Goal: Information Seeking & Learning: Compare options

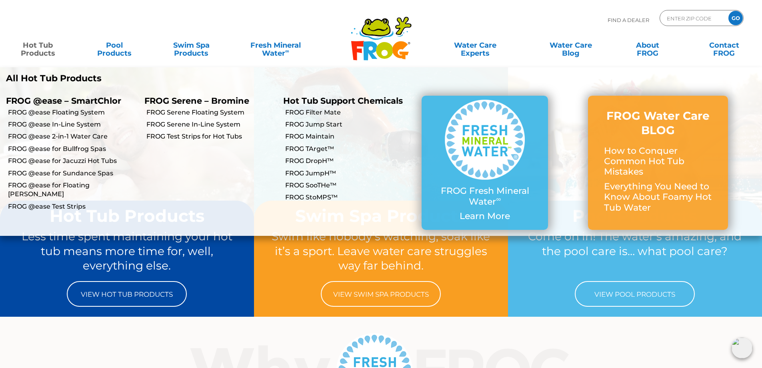
click at [34, 43] on link "Hot Tub Products" at bounding box center [38, 45] width 60 height 16
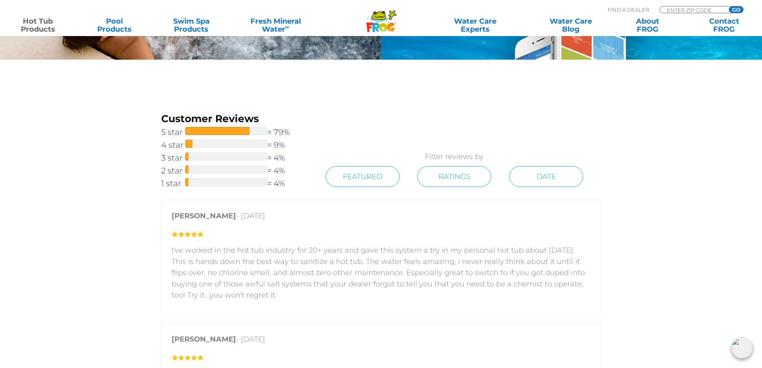
scroll to position [1240, 0]
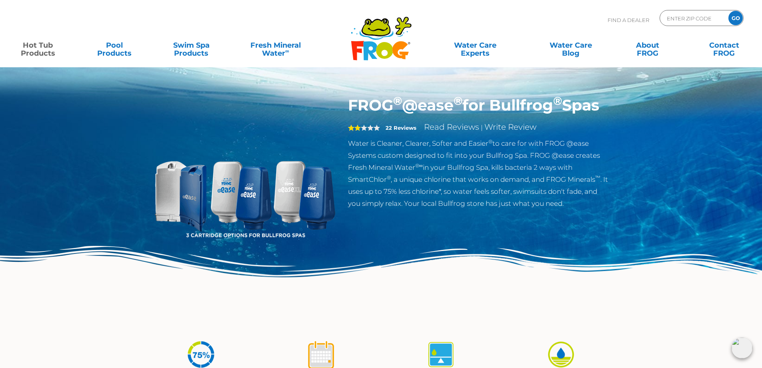
scroll to position [40, 0]
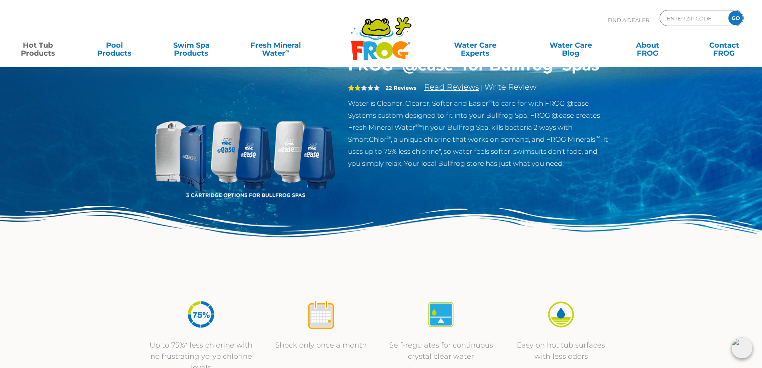
click at [450, 92] on link "Read Reviews" at bounding box center [451, 87] width 55 height 10
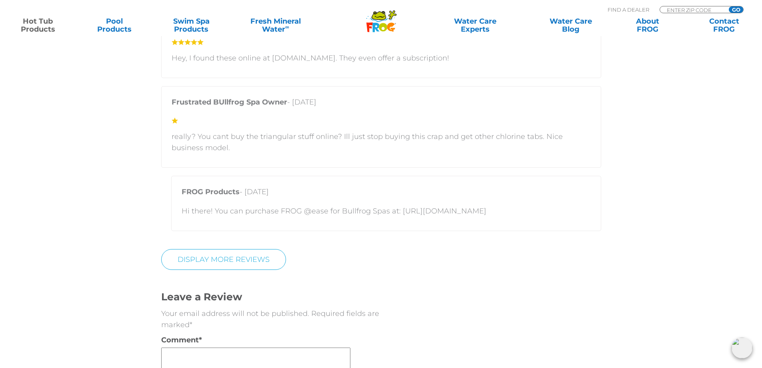
scroll to position [2119, 0]
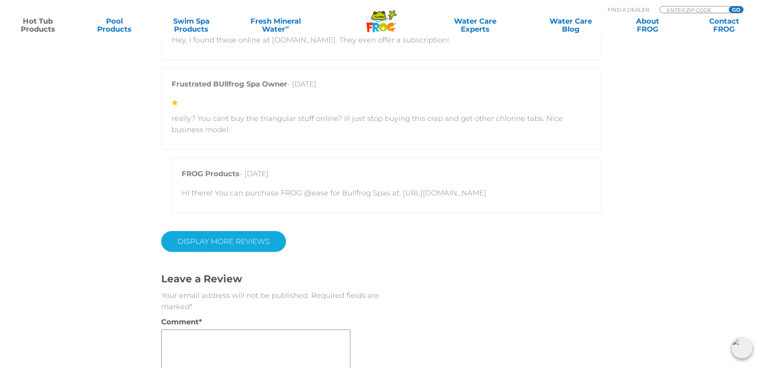
click at [218, 242] on link "Display More Reviews" at bounding box center [223, 241] width 125 height 21
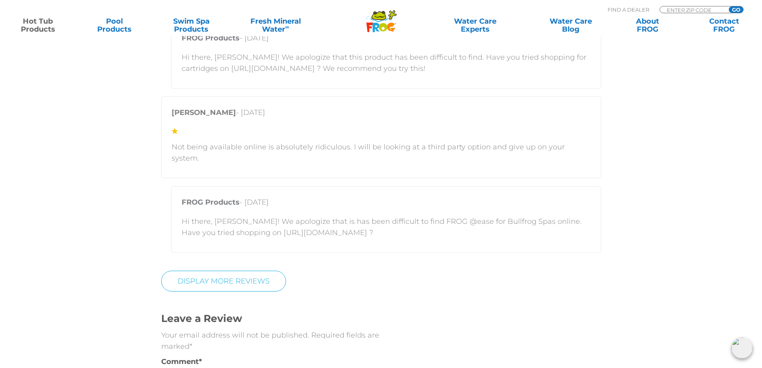
scroll to position [2919, 0]
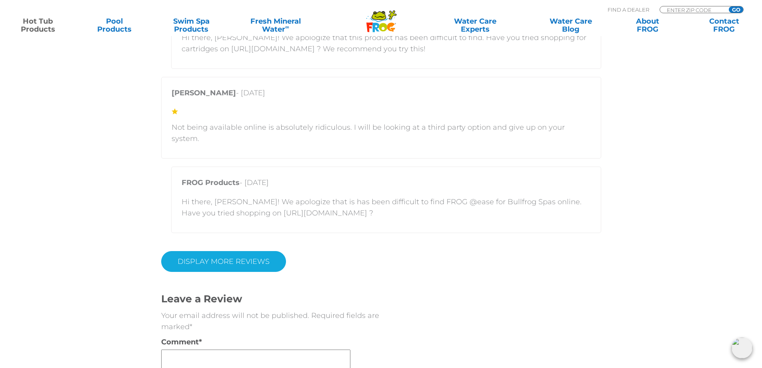
click at [205, 251] on link "DISPLAY MORE REVIEWS" at bounding box center [223, 261] width 125 height 21
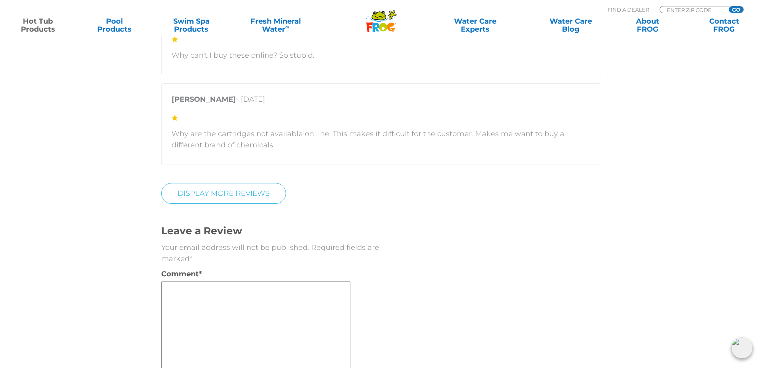
scroll to position [3639, 0]
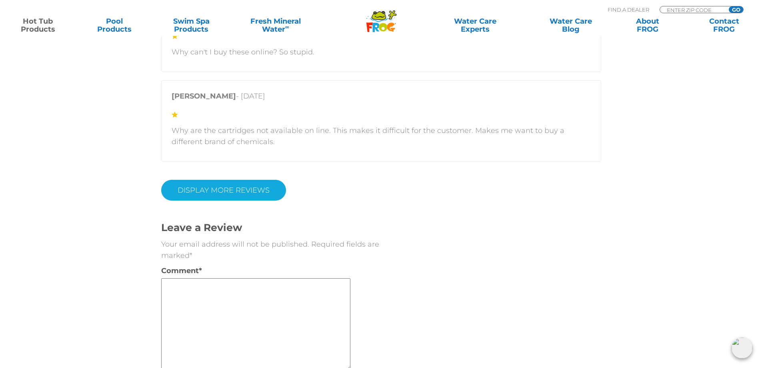
click at [234, 180] on link "DISPLAY MORE REVIEWS" at bounding box center [223, 190] width 125 height 21
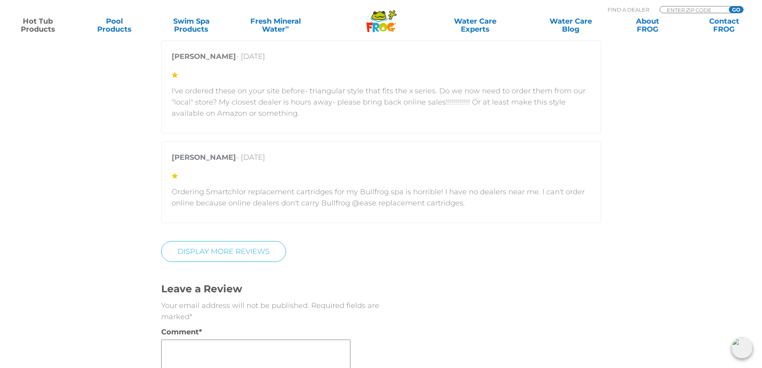
scroll to position [4199, 0]
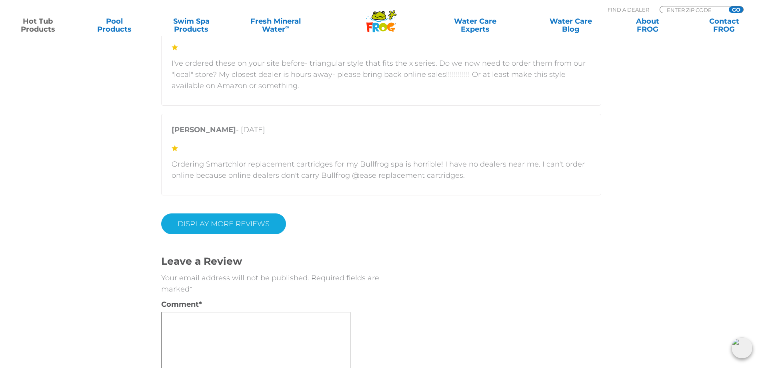
click at [198, 213] on link "DISPLAY MORE REVIEWS" at bounding box center [223, 223] width 125 height 21
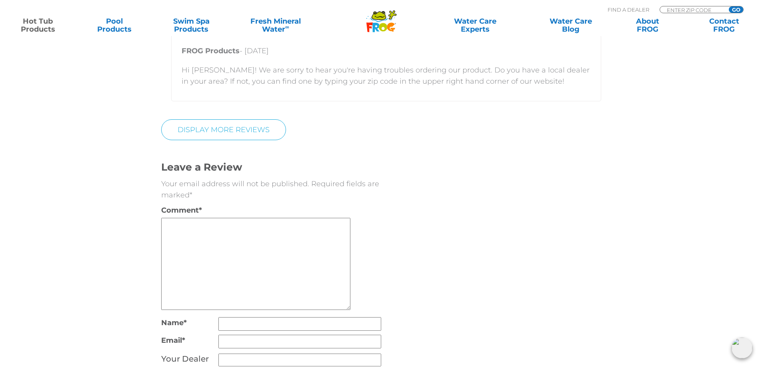
scroll to position [4599, 0]
click at [204, 124] on link "DISPLAY MORE REVIEWS" at bounding box center [223, 129] width 125 height 21
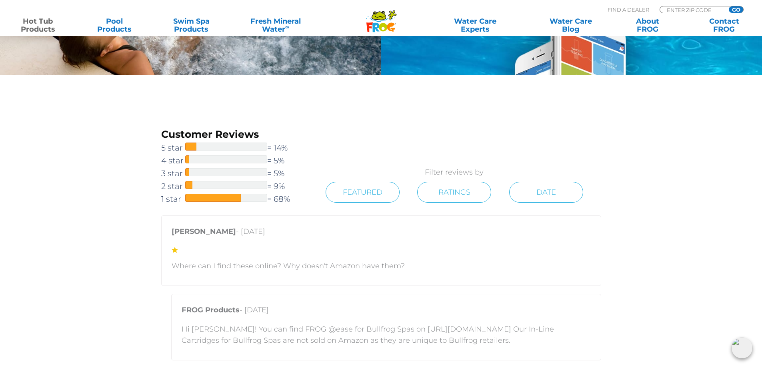
scroll to position [1439, 0]
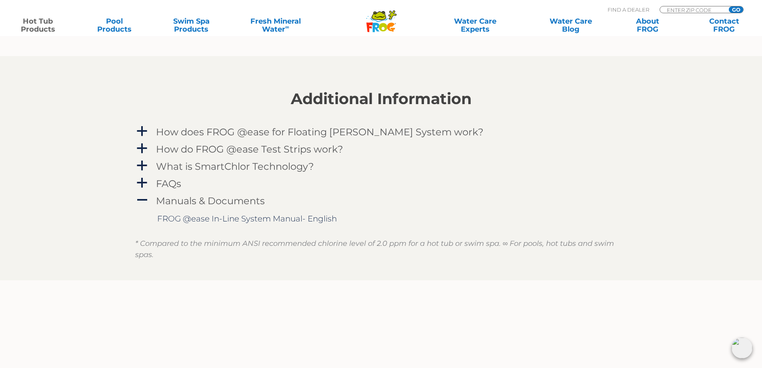
scroll to position [840, 0]
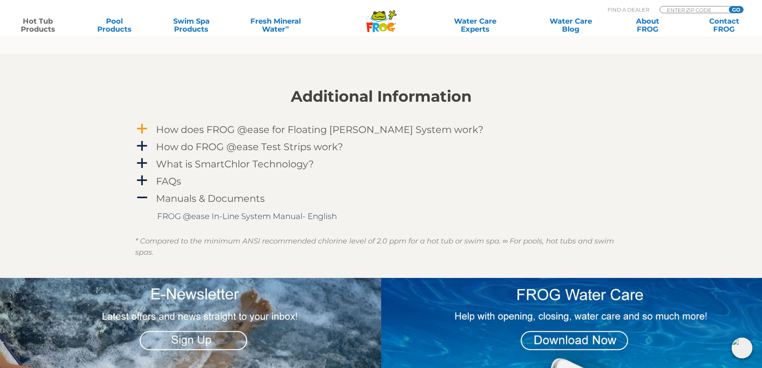
click at [140, 130] on span "a" at bounding box center [142, 129] width 12 height 12
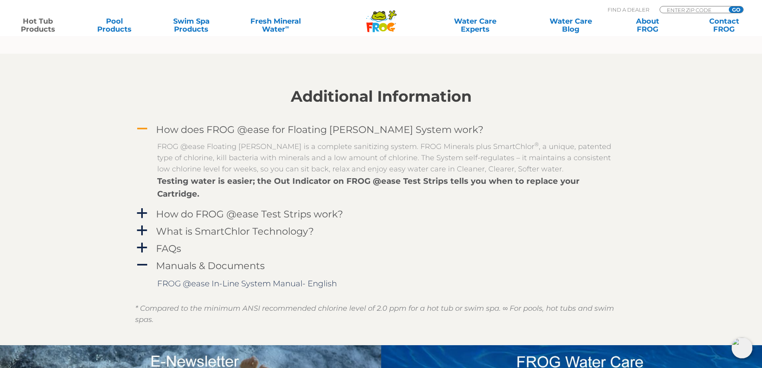
click at [140, 130] on span "A" at bounding box center [142, 129] width 12 height 12
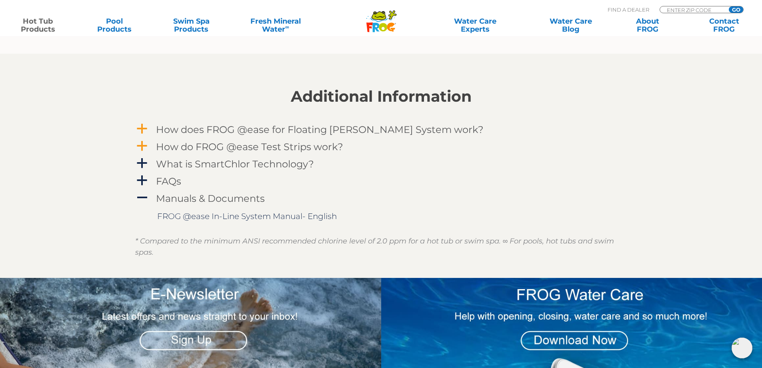
click at [144, 146] on span "a" at bounding box center [142, 146] width 12 height 12
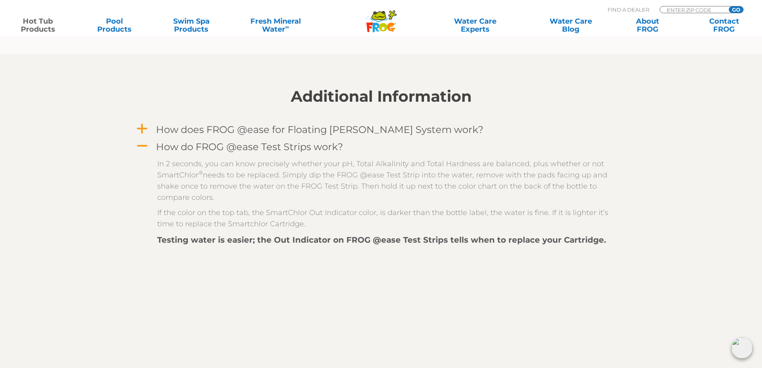
click at [144, 146] on span "A" at bounding box center [142, 146] width 12 height 12
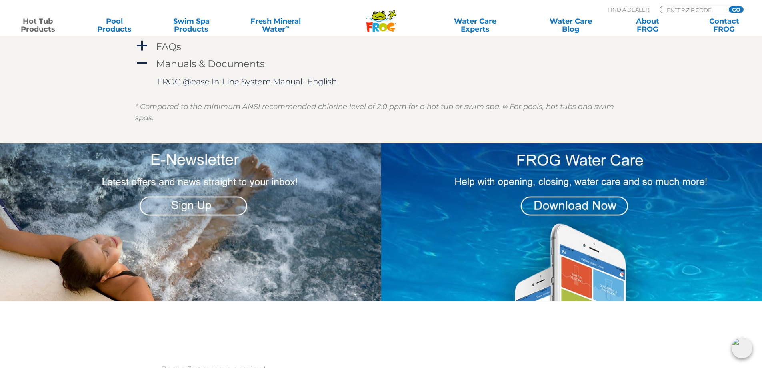
scroll to position [960, 0]
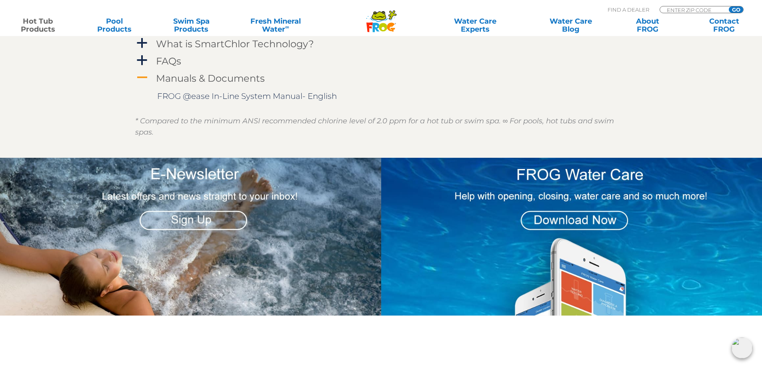
click at [141, 79] on span "A" at bounding box center [142, 78] width 12 height 12
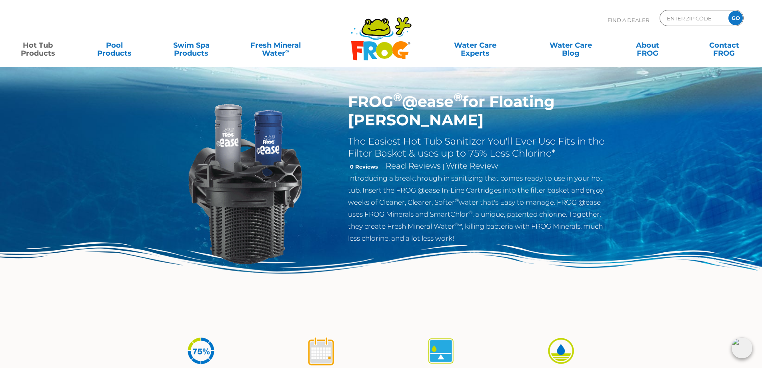
scroll to position [0, 0]
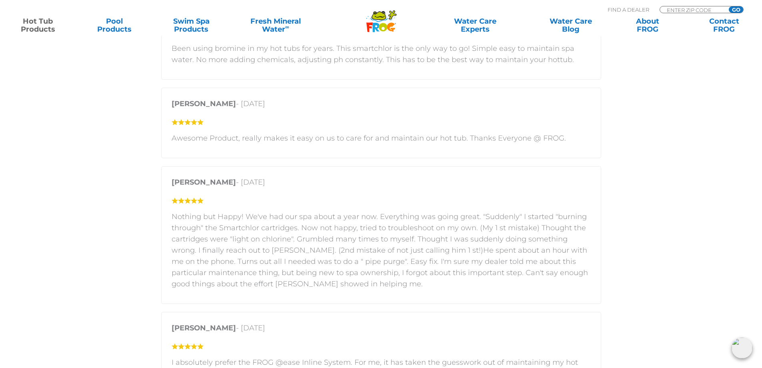
scroll to position [1400, 0]
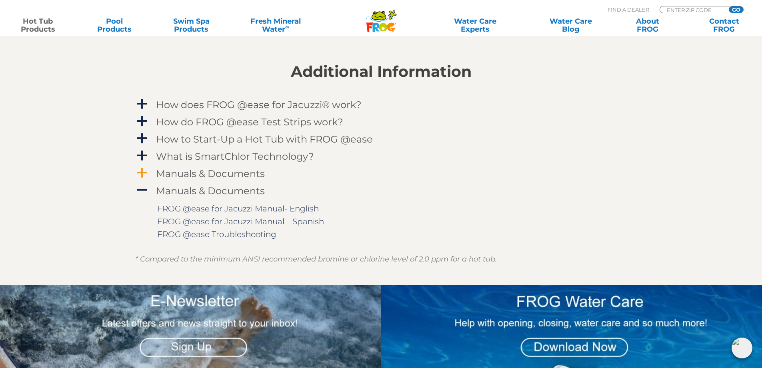
scroll to position [840, 0]
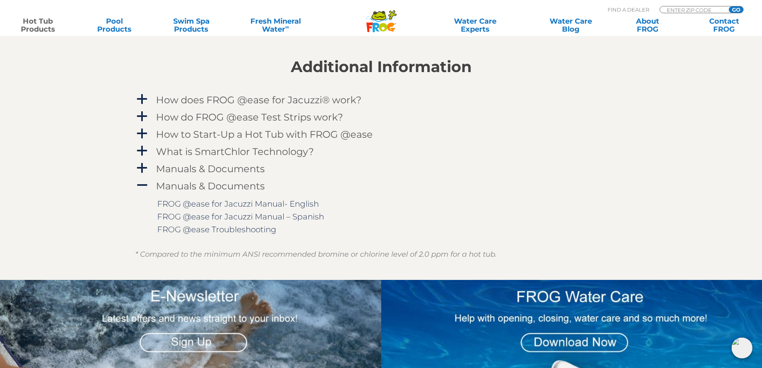
drag, startPoint x: 191, startPoint y: 200, endPoint x: 201, endPoint y: -48, distance: 249.1
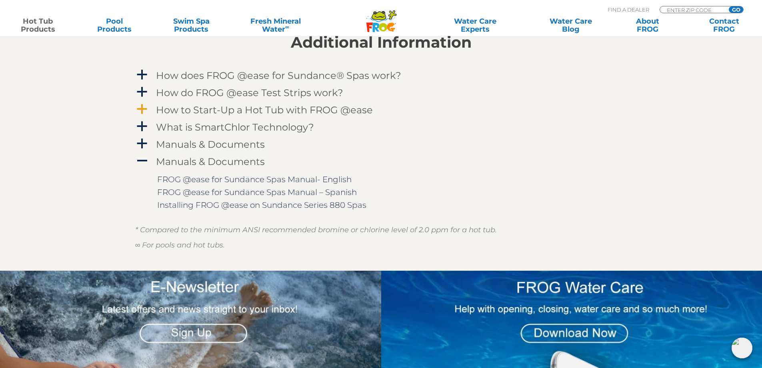
scroll to position [880, 0]
